Goal: Task Accomplishment & Management: Manage account settings

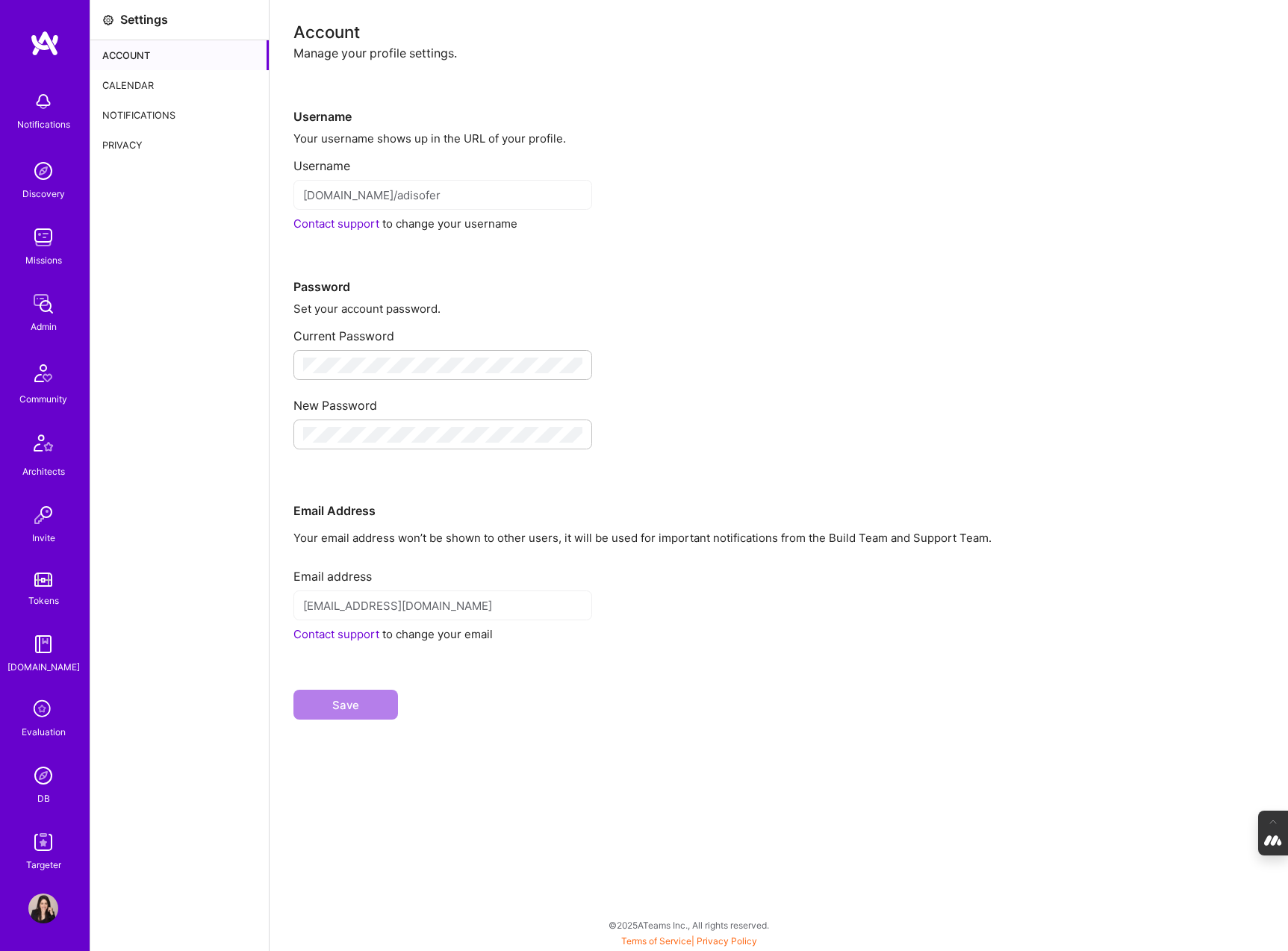
click at [156, 81] on div "Calendar" at bounding box center [180, 85] width 179 height 30
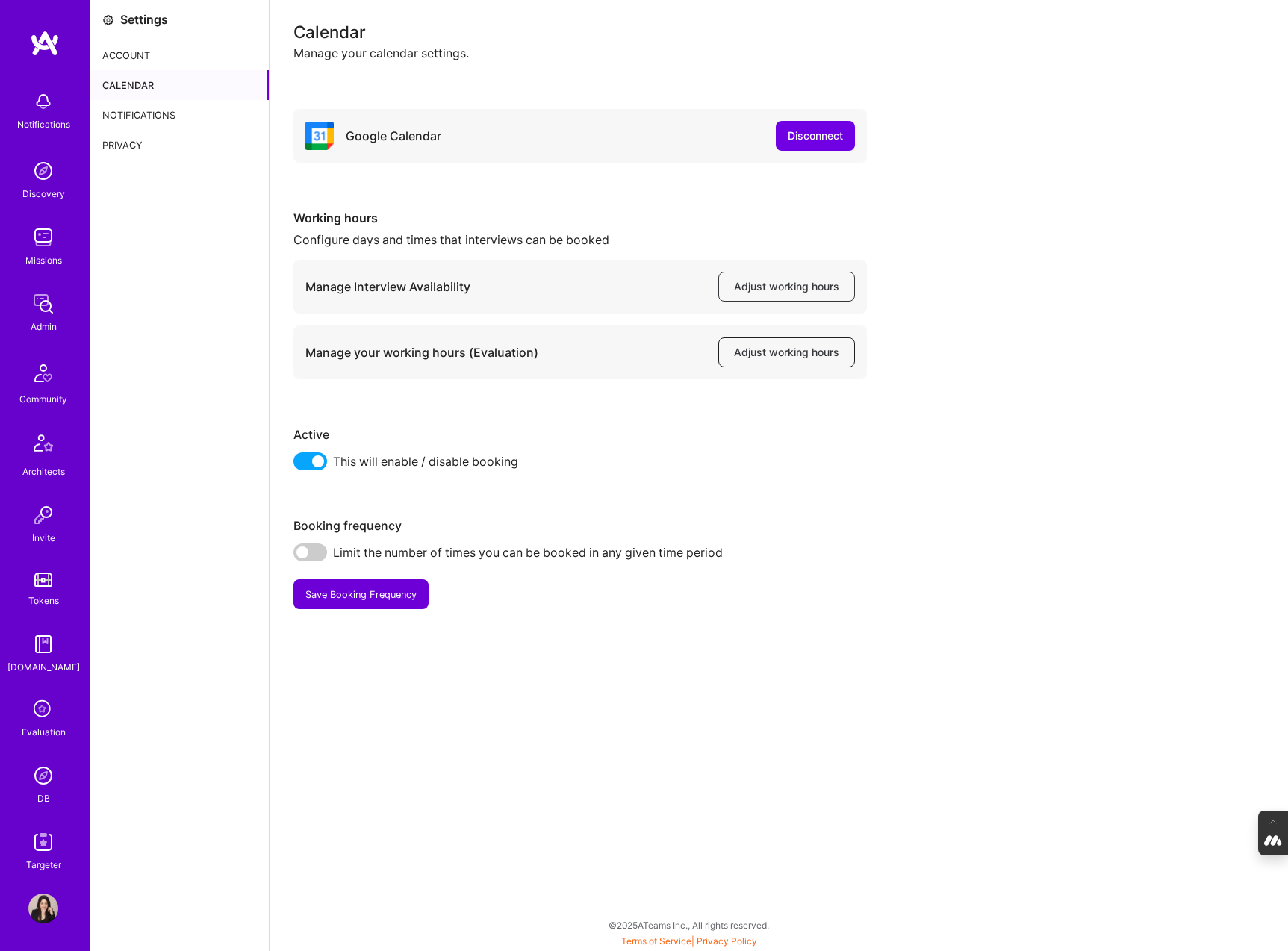
click at [780, 354] on span "Adjust working hours" at bounding box center [786, 352] width 105 height 15
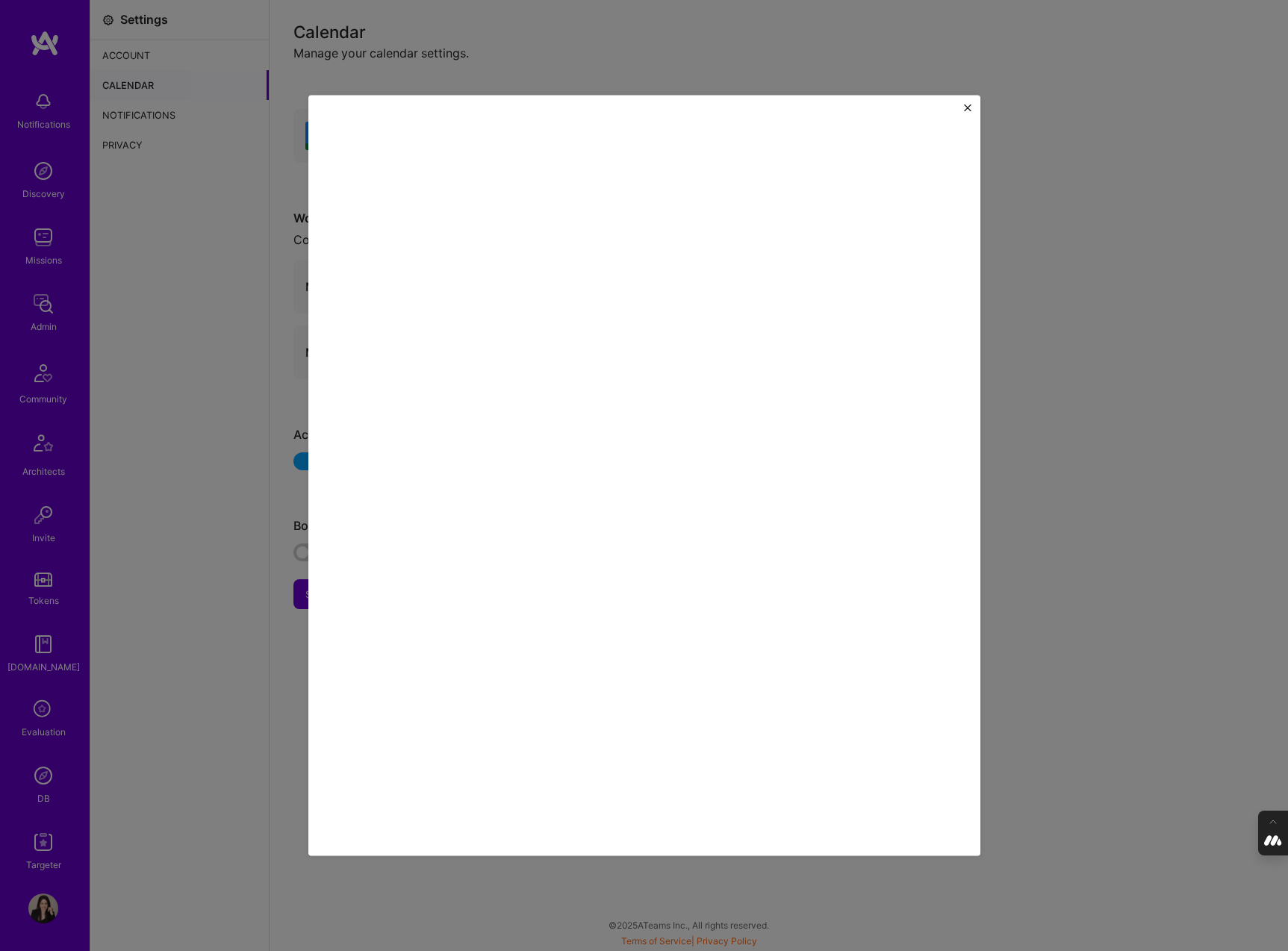
click at [964, 110] on img "Close" at bounding box center [968, 108] width 7 height 7
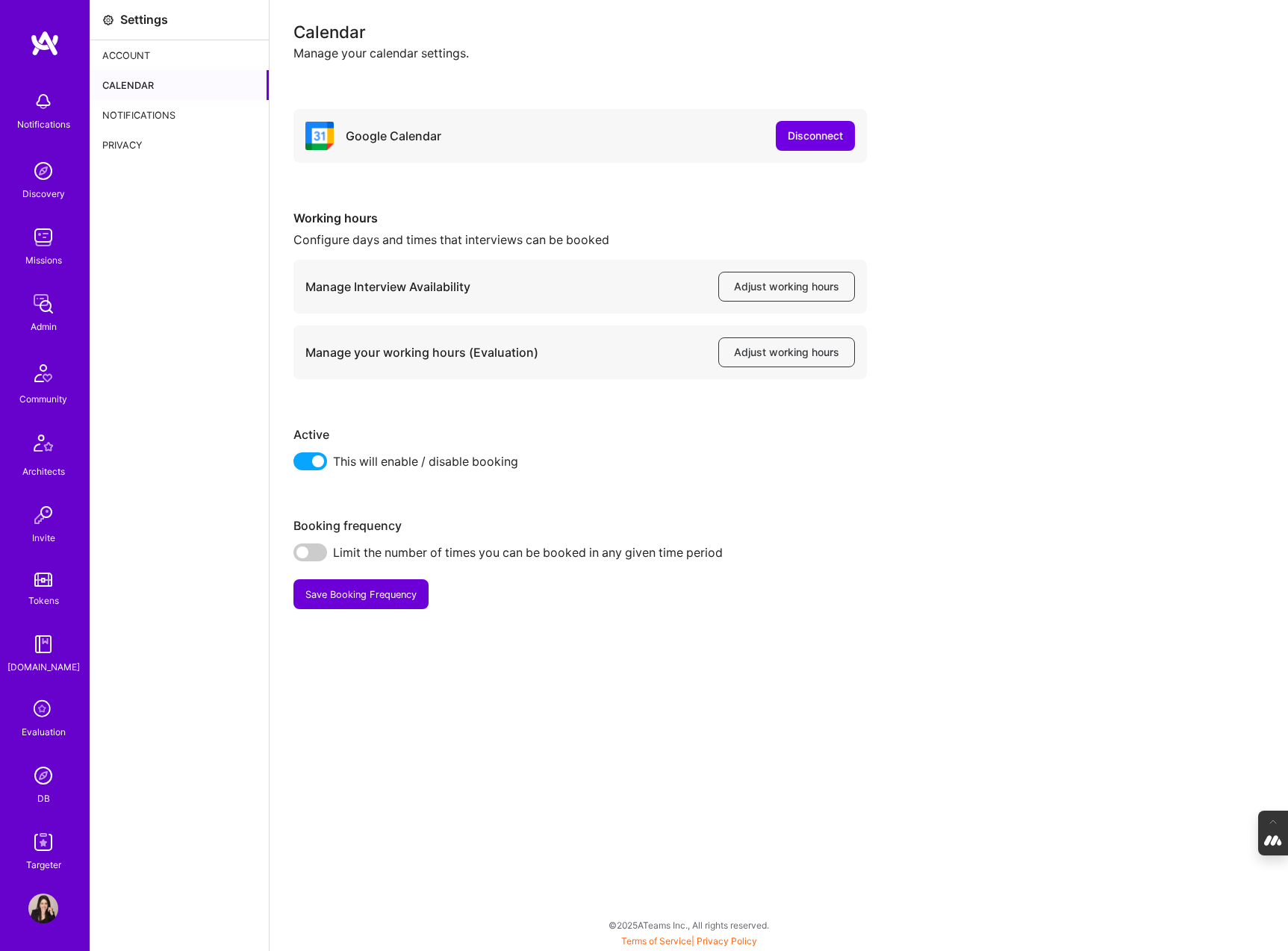
scroll to position [2, 0]
click at [46, 908] on img at bounding box center [43, 906] width 30 height 30
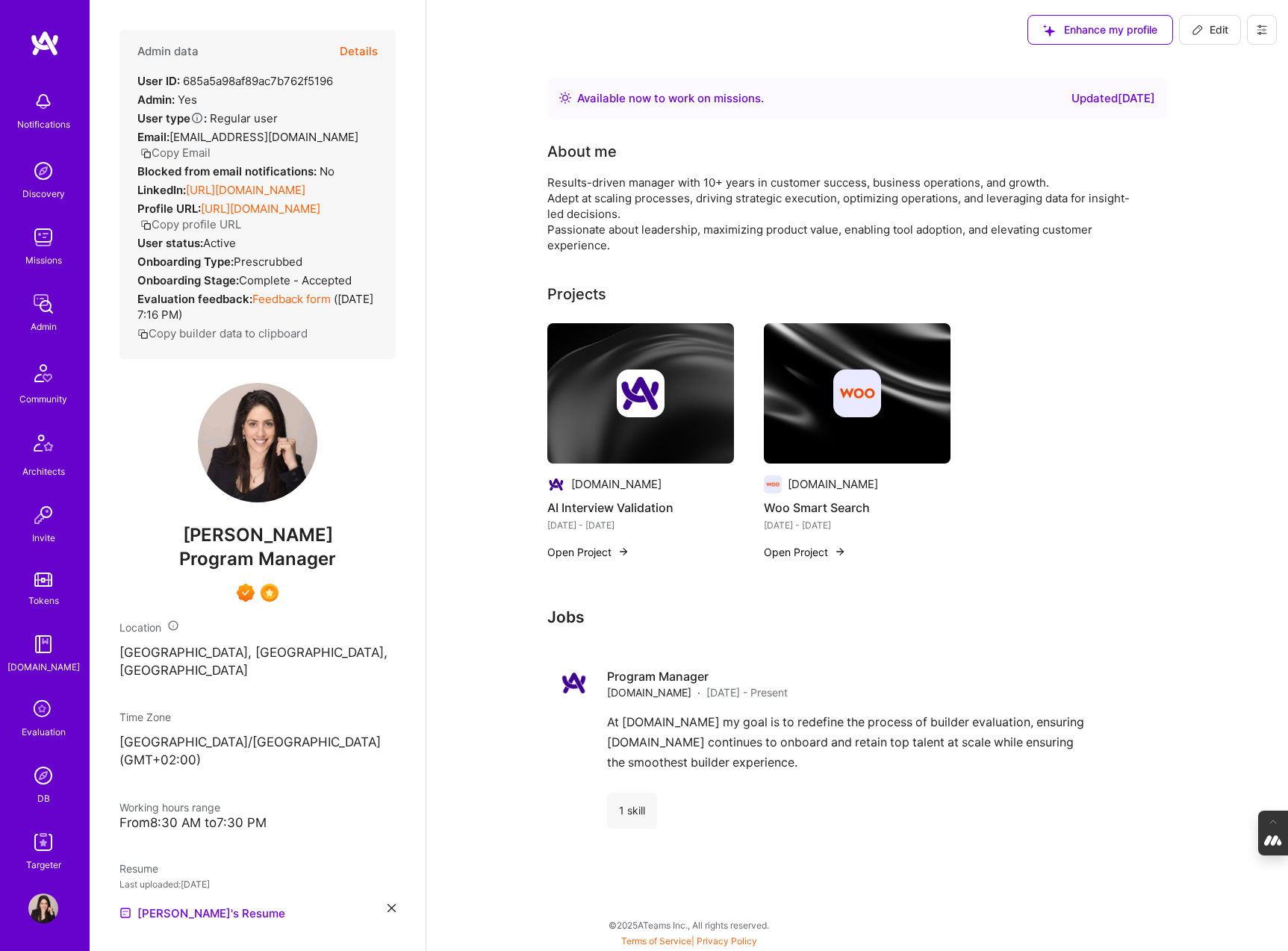
click at [1266, 21] on button at bounding box center [1262, 30] width 30 height 30
click at [1186, 219] on button "Log Out" at bounding box center [1207, 216] width 138 height 38
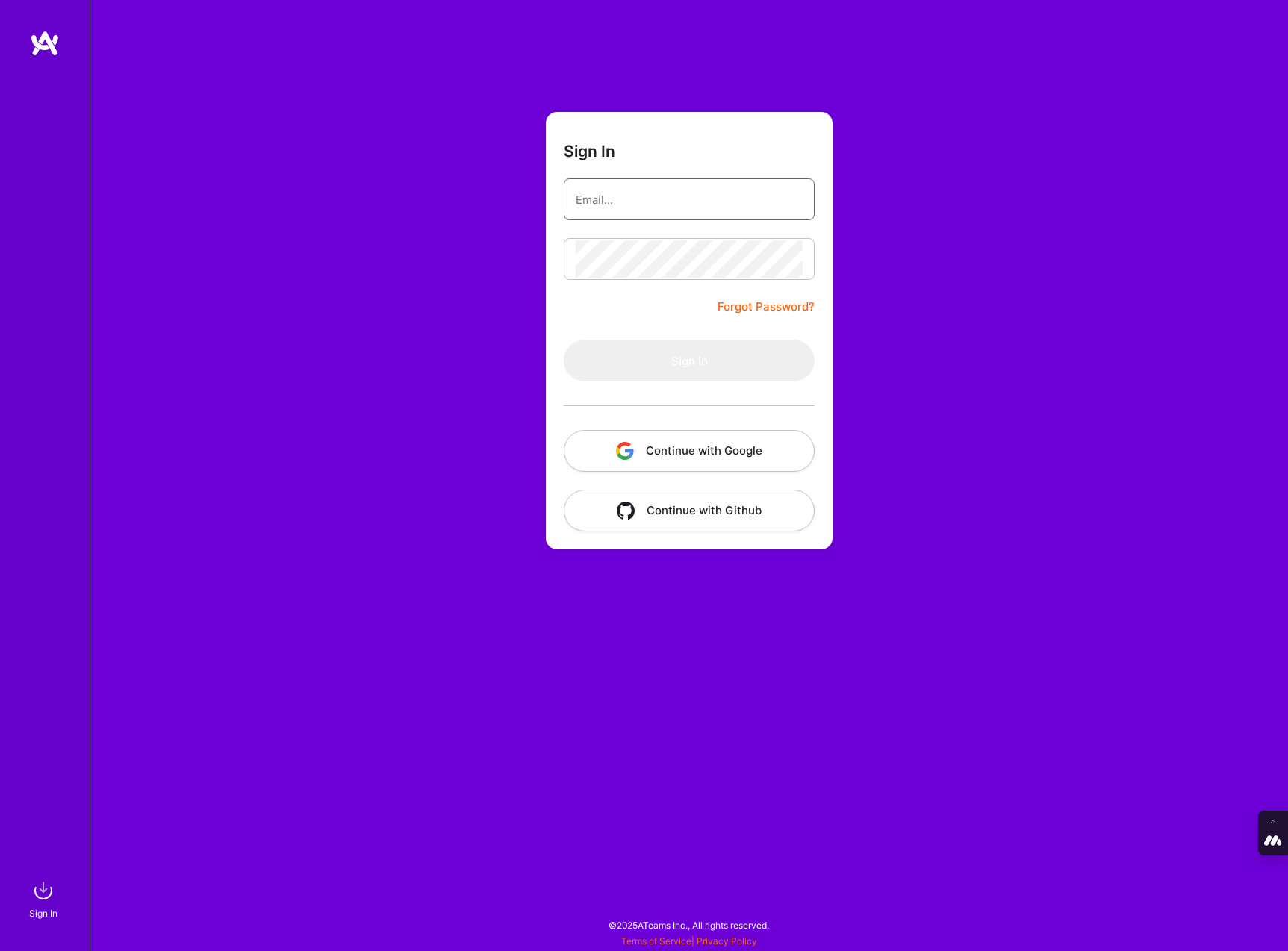
click at [672, 212] on input "email" at bounding box center [689, 200] width 227 height 38
type input "[PERSON_NAME][EMAIL_ADDRESS][DOMAIN_NAME]"
click at [687, 462] on button "Continue with Google" at bounding box center [689, 451] width 251 height 42
